Goal: Information Seeking & Learning: Compare options

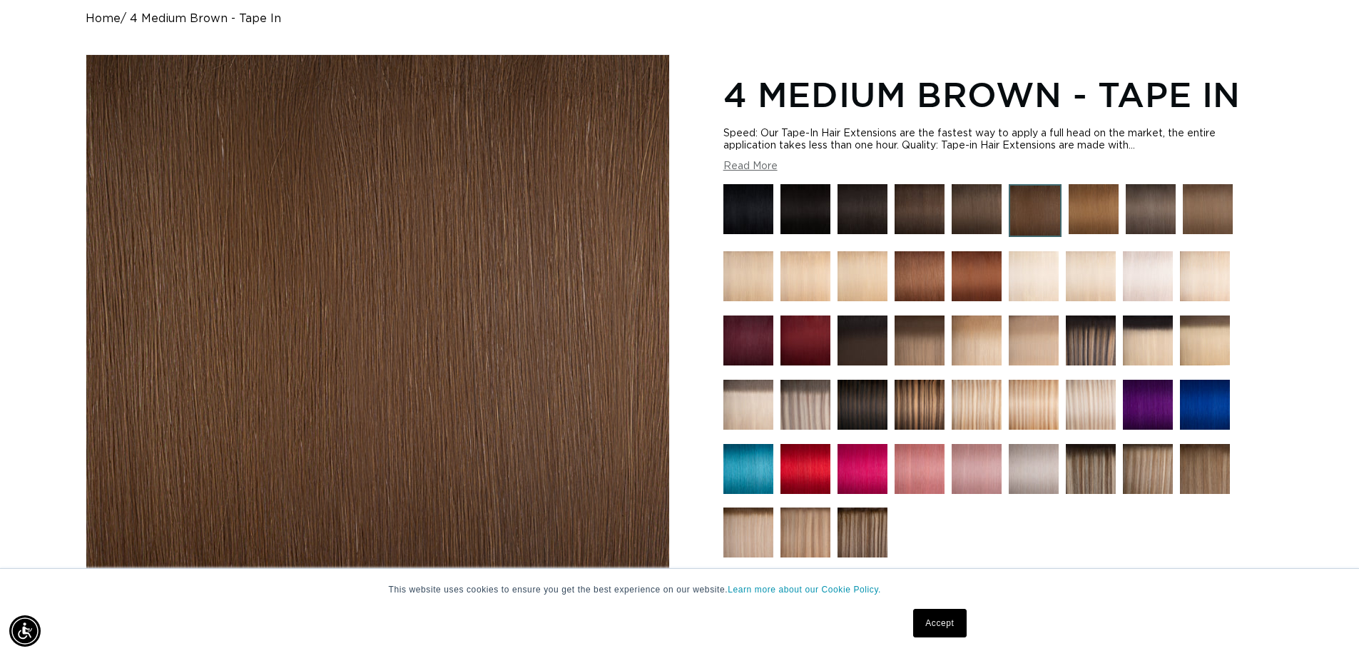
click at [1096, 487] on img at bounding box center [1091, 469] width 50 height 50
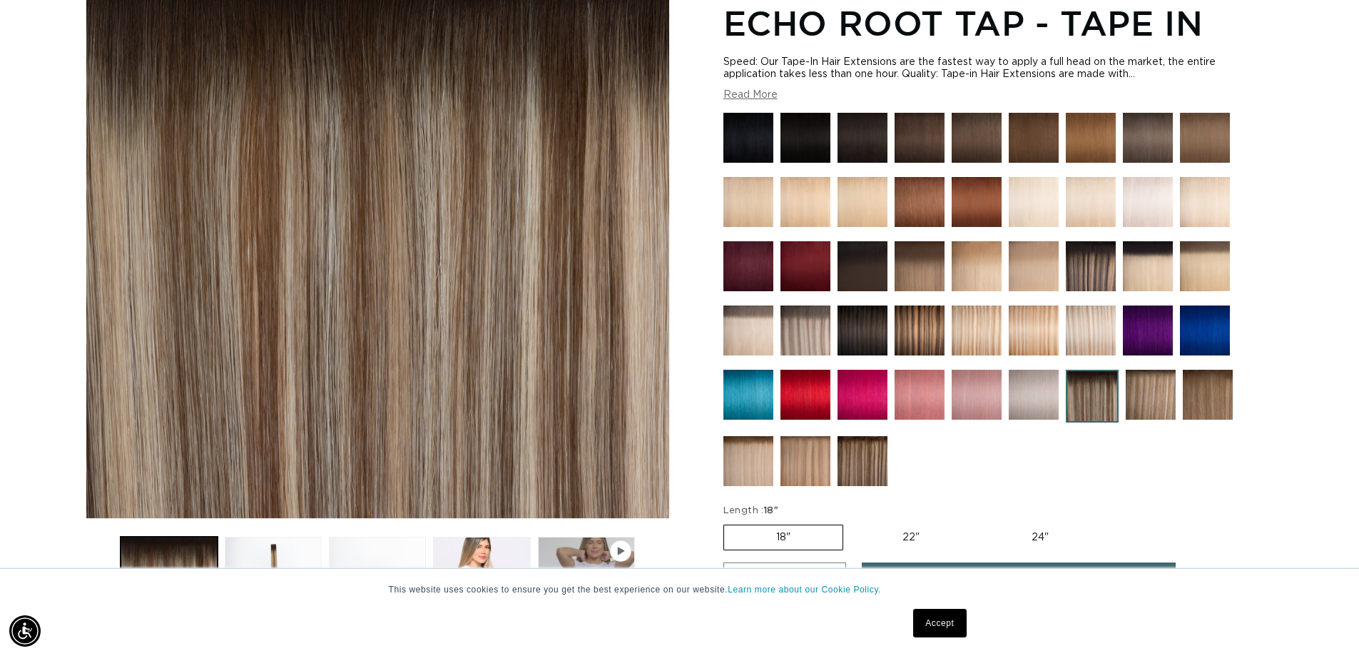
scroll to position [0, 1258]
click at [860, 470] on img at bounding box center [863, 461] width 50 height 50
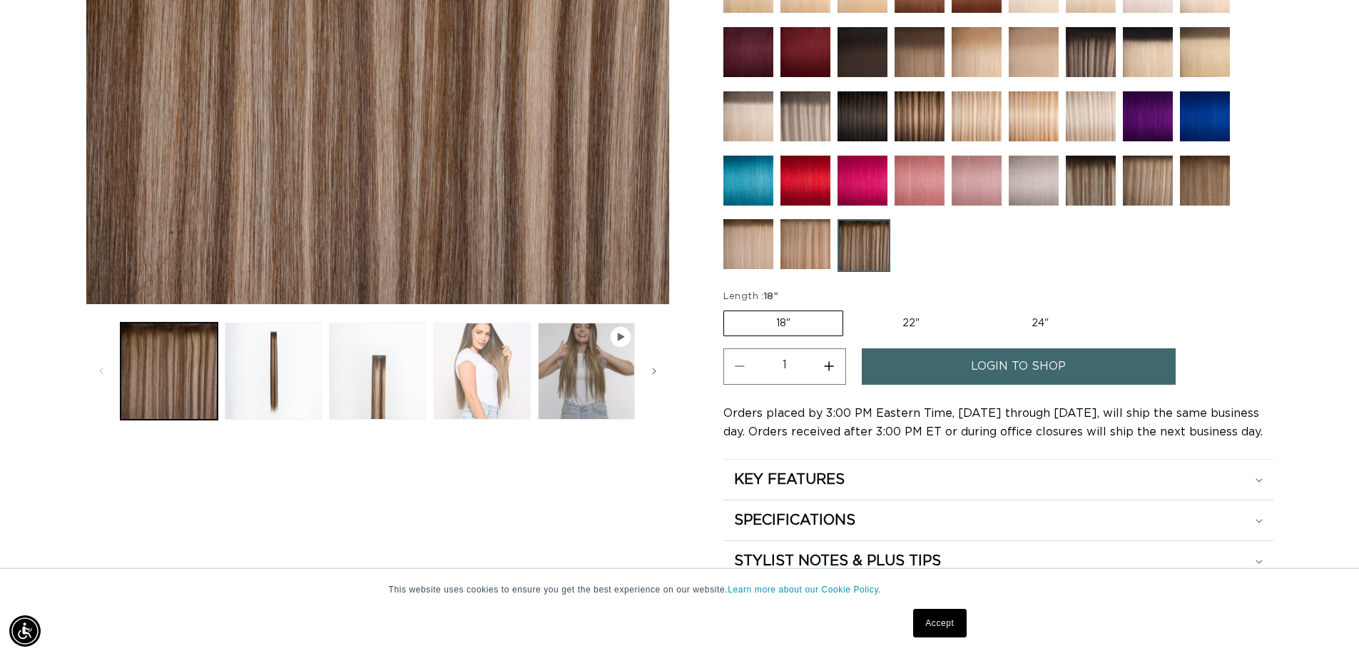
click at [450, 374] on button "Load image 4 in gallery view" at bounding box center [481, 371] width 97 height 97
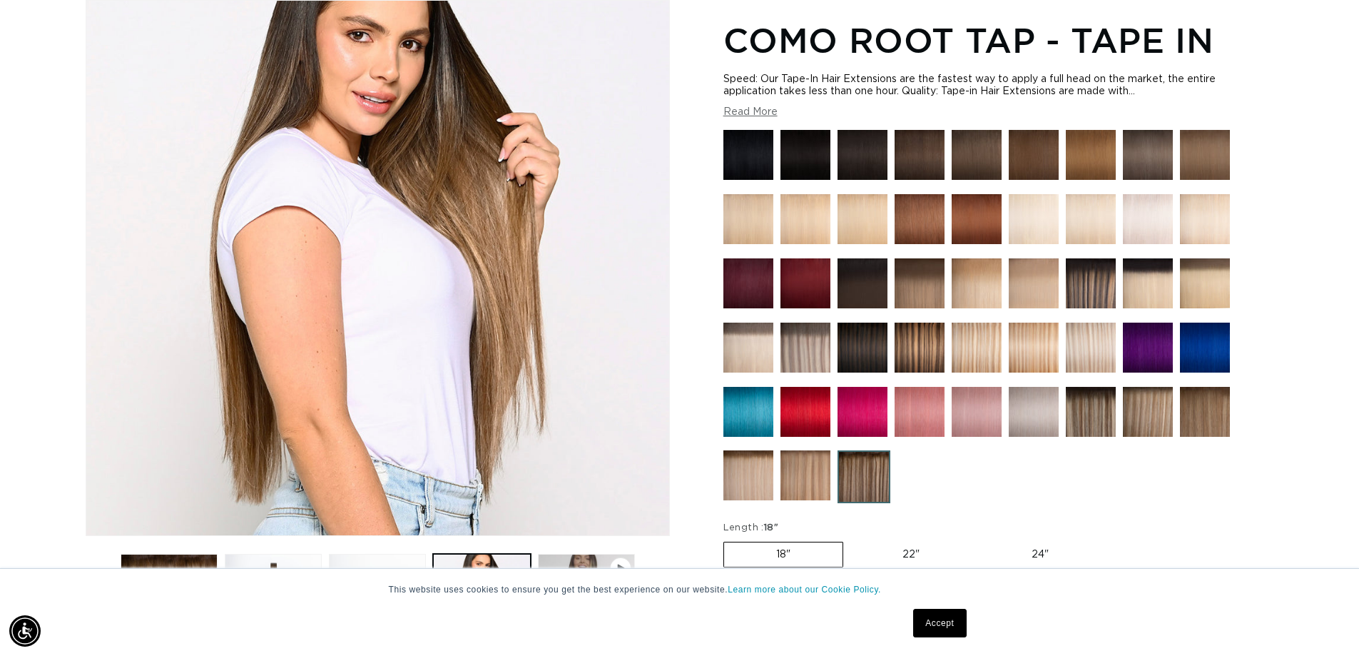
scroll to position [0, 1258]
click at [1085, 421] on img at bounding box center [1091, 412] width 50 height 50
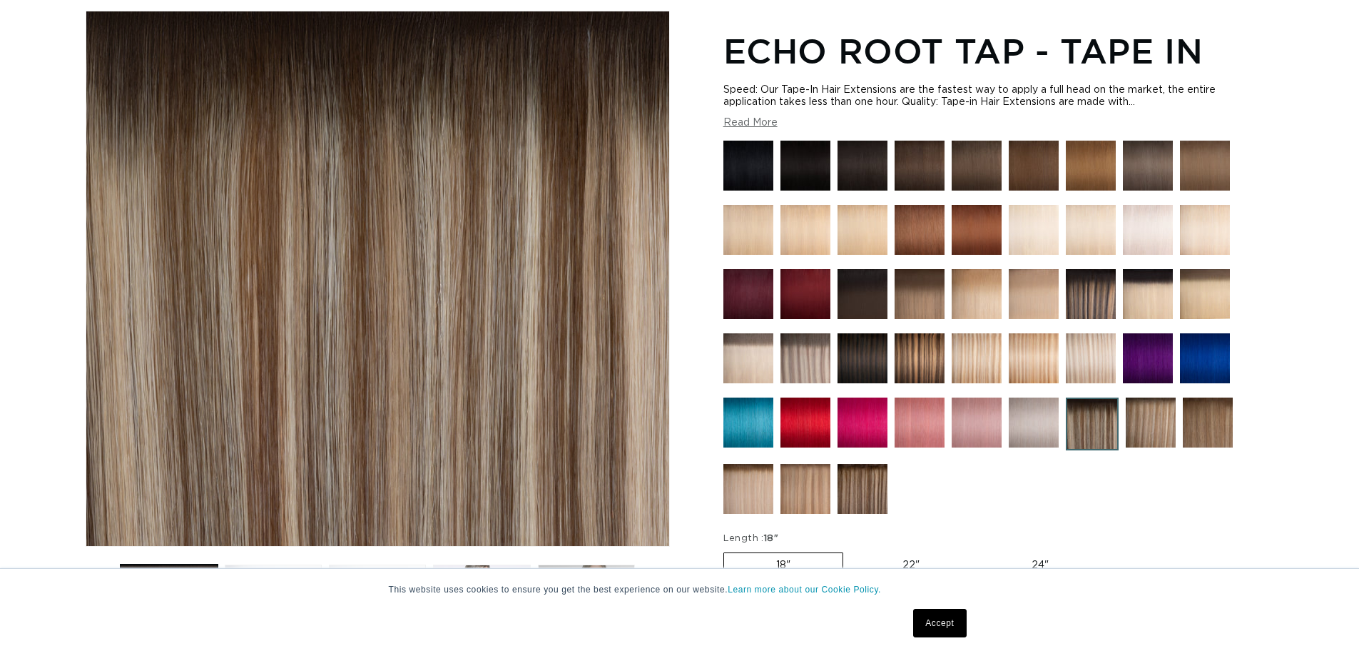
scroll to position [499, 0]
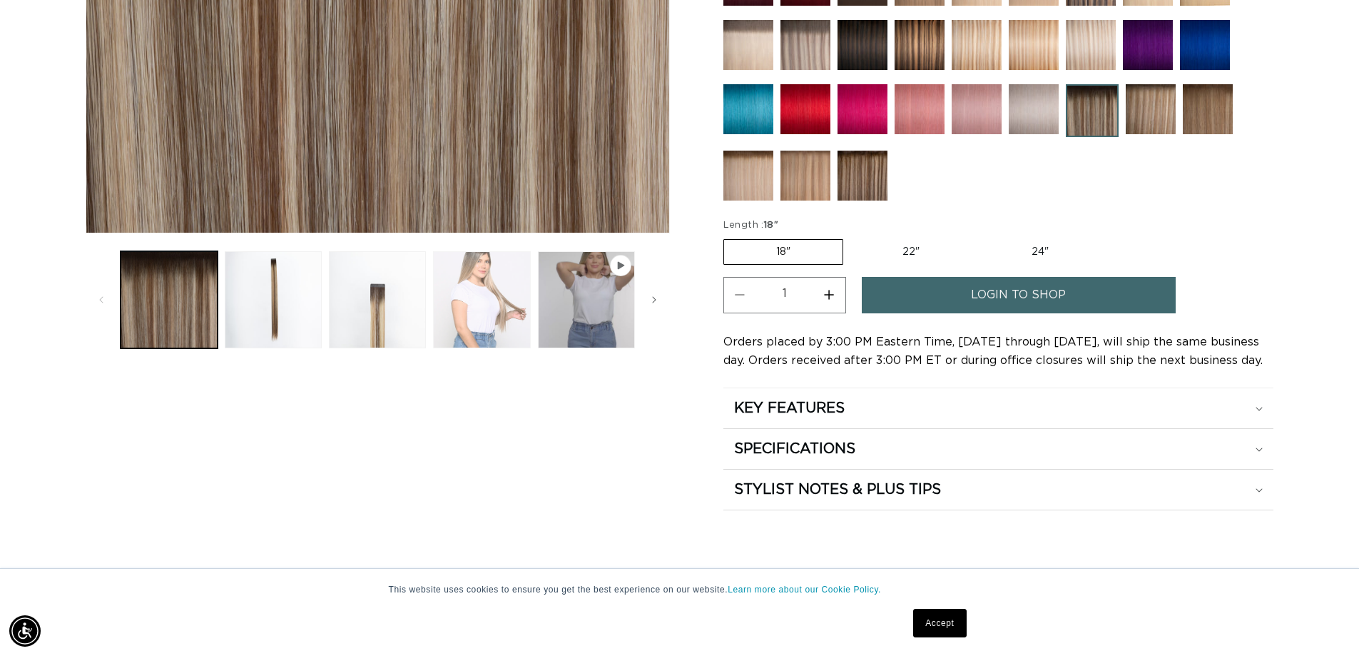
click at [492, 319] on button "Load image 4 in gallery view" at bounding box center [481, 299] width 97 height 97
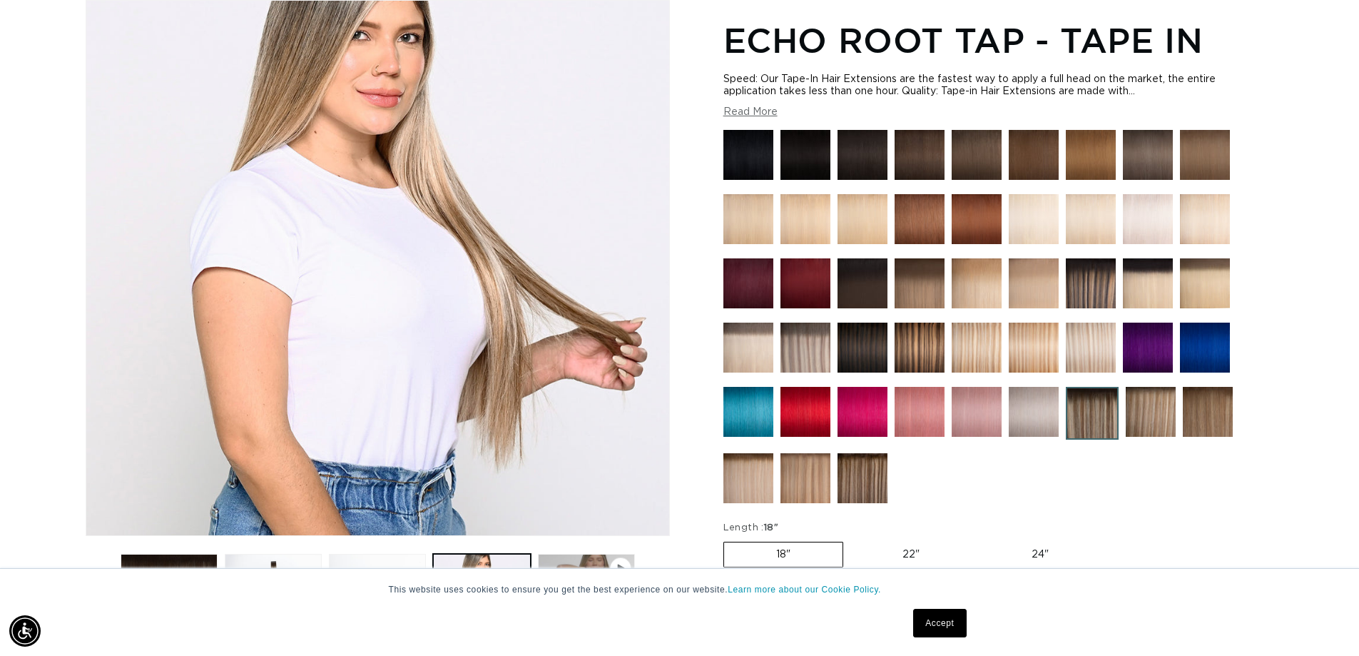
scroll to position [0, 1258]
click at [1097, 289] on img at bounding box center [1091, 283] width 50 height 50
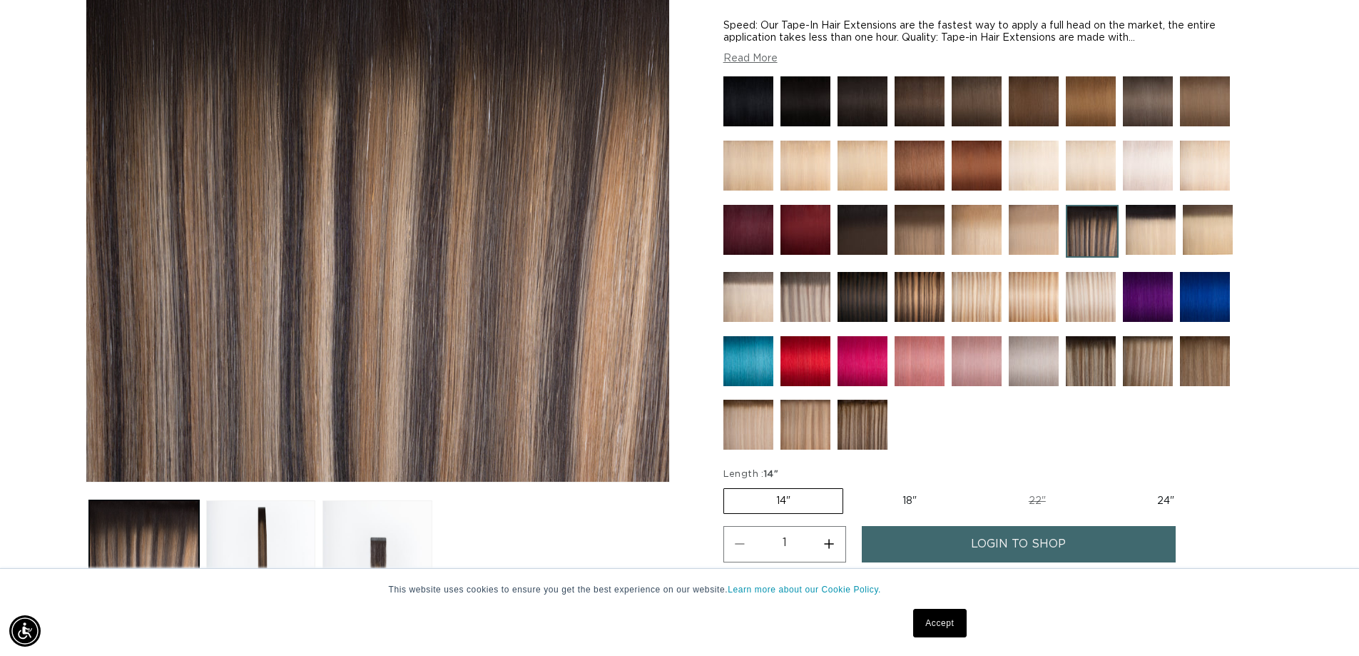
scroll to position [214, 0]
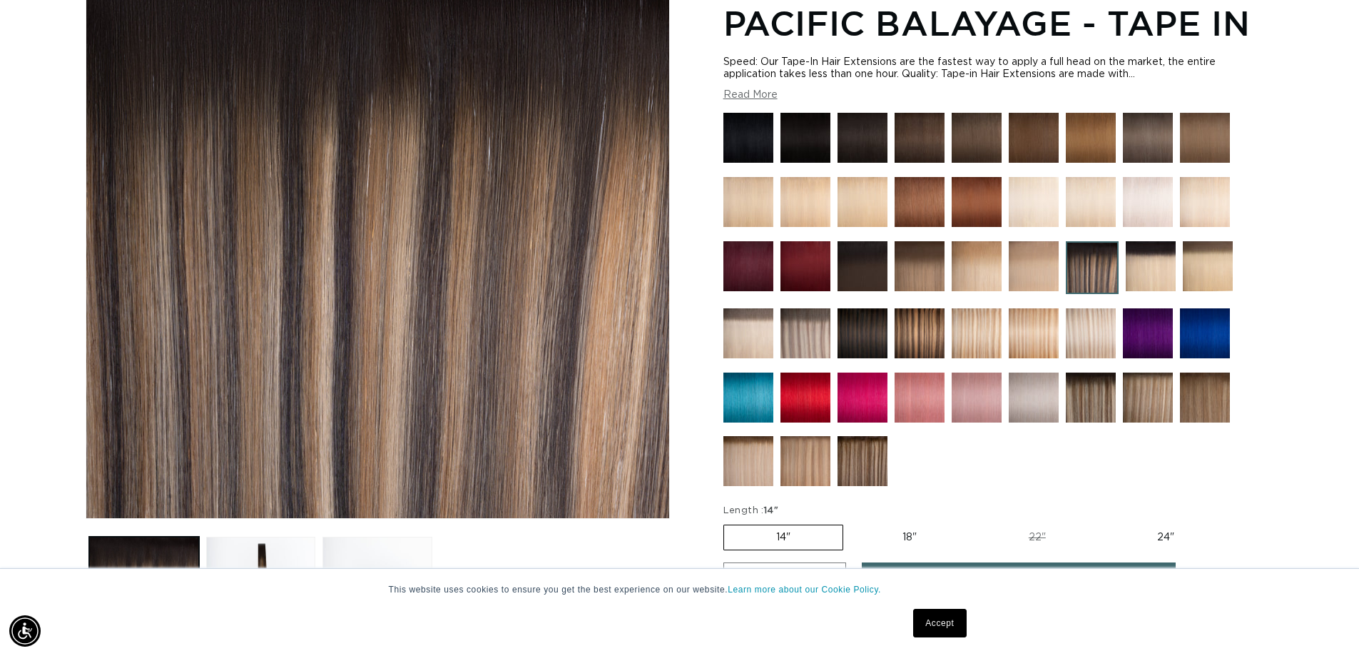
click at [920, 343] on img at bounding box center [920, 333] width 50 height 50
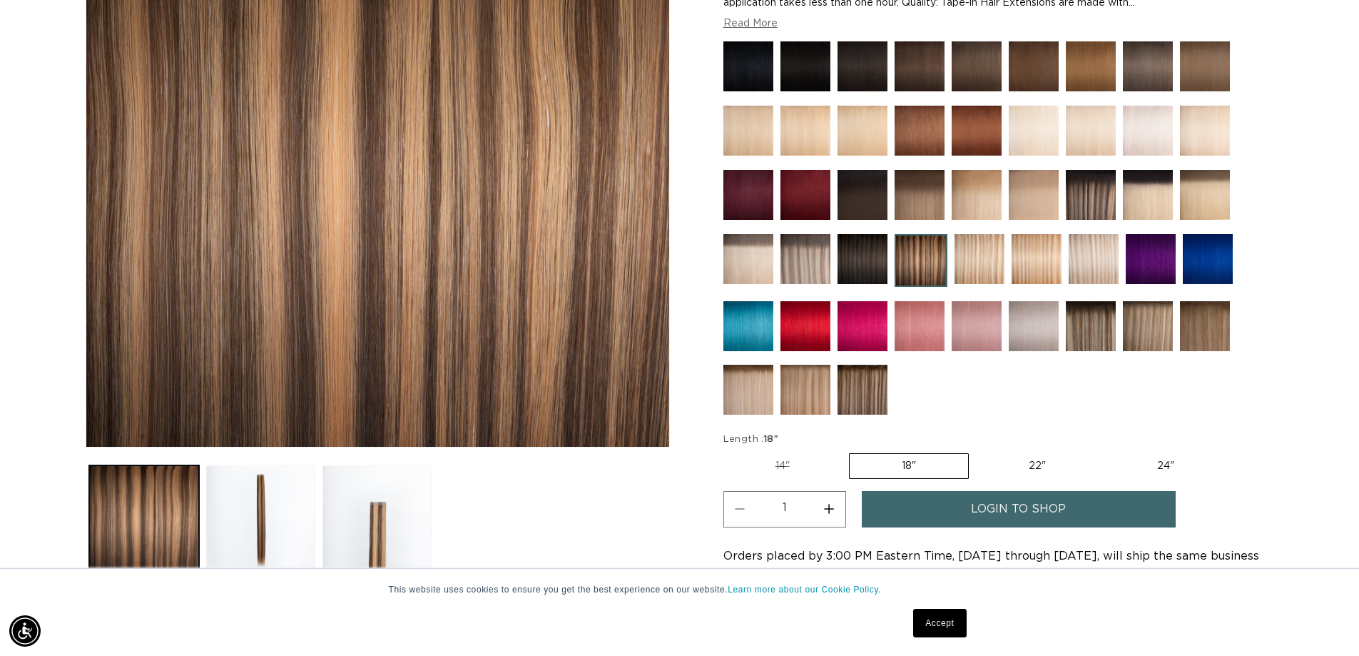
scroll to position [0, 2516]
click at [866, 392] on img at bounding box center [863, 390] width 50 height 50
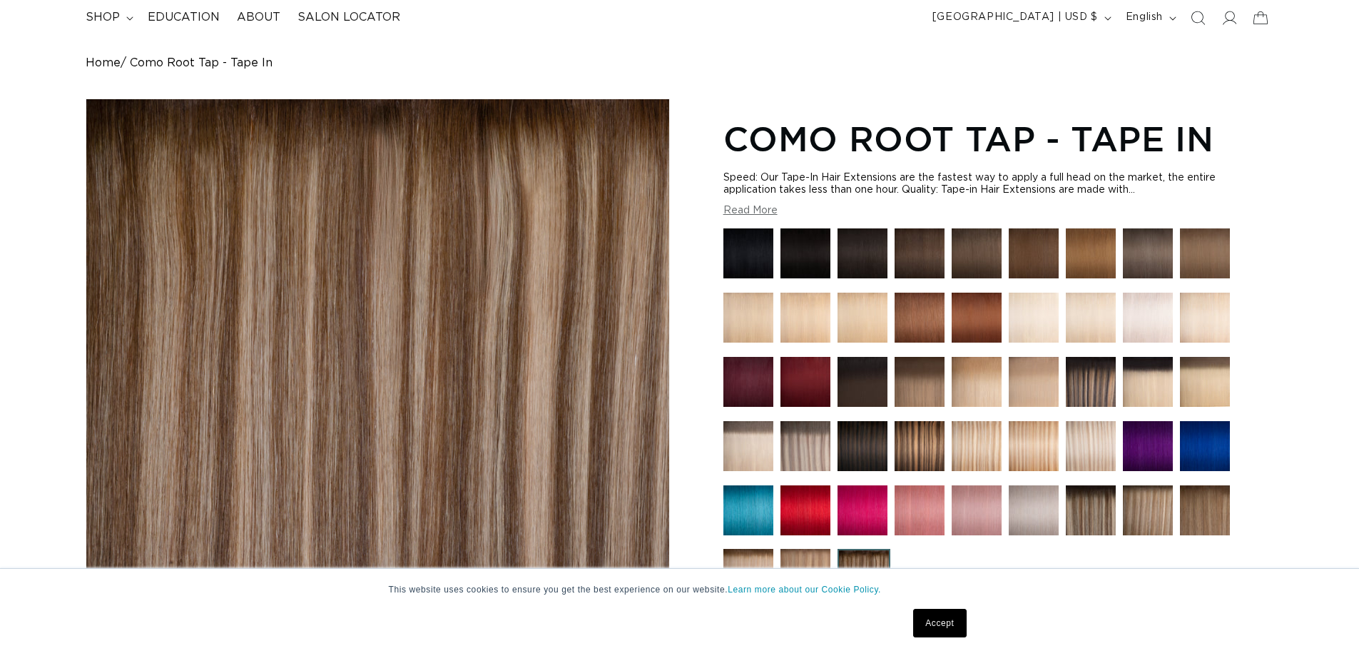
scroll to position [499, 0]
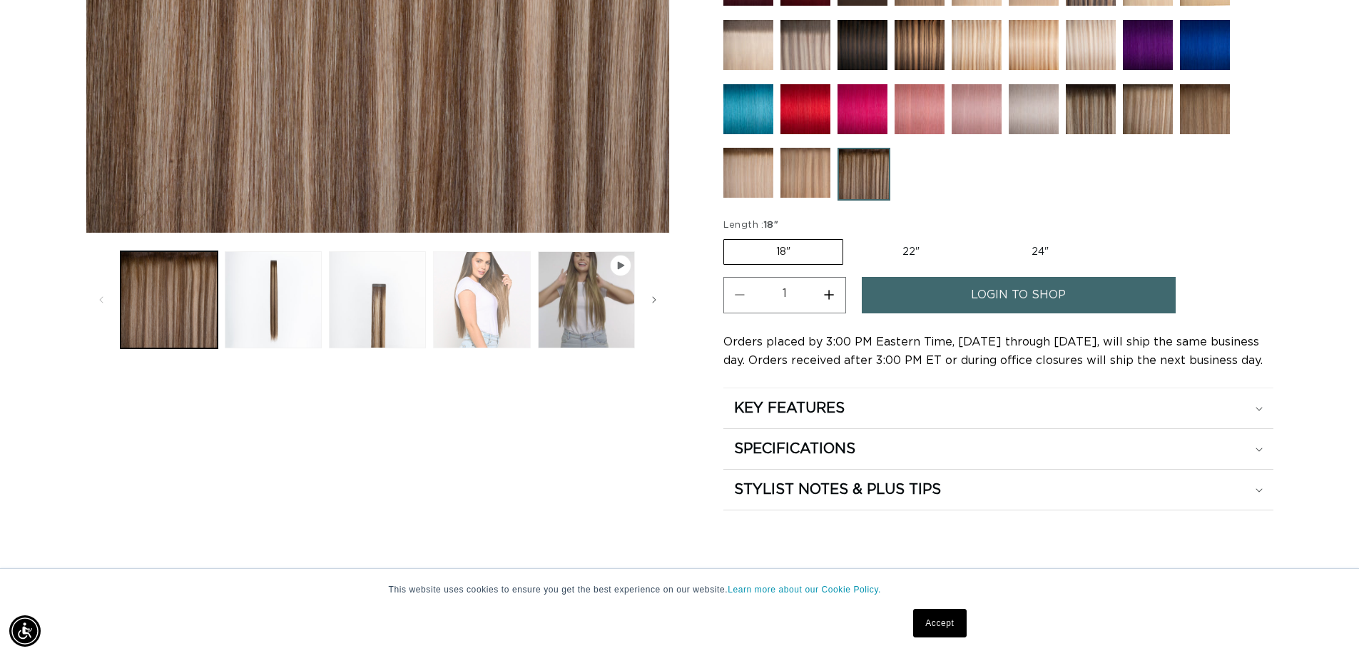
click at [499, 303] on button "Load image 4 in gallery view" at bounding box center [481, 299] width 97 height 97
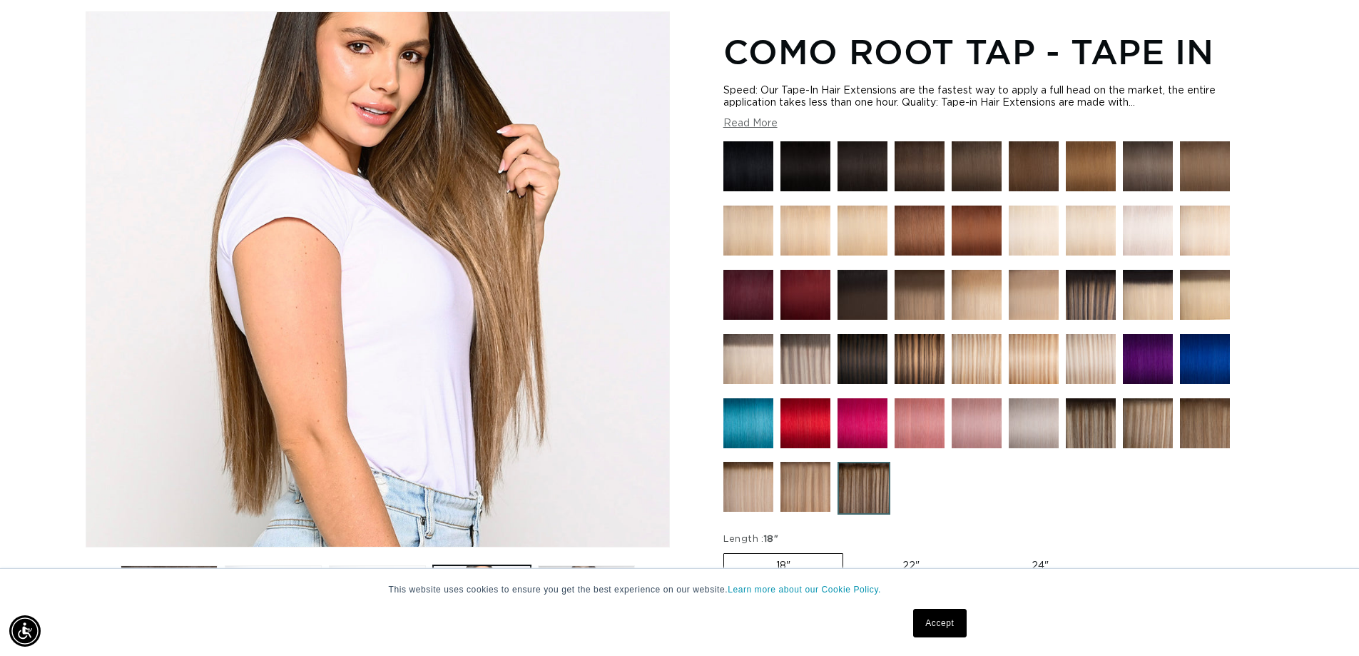
scroll to position [0, 0]
